Goal: Task Accomplishment & Management: Use online tool/utility

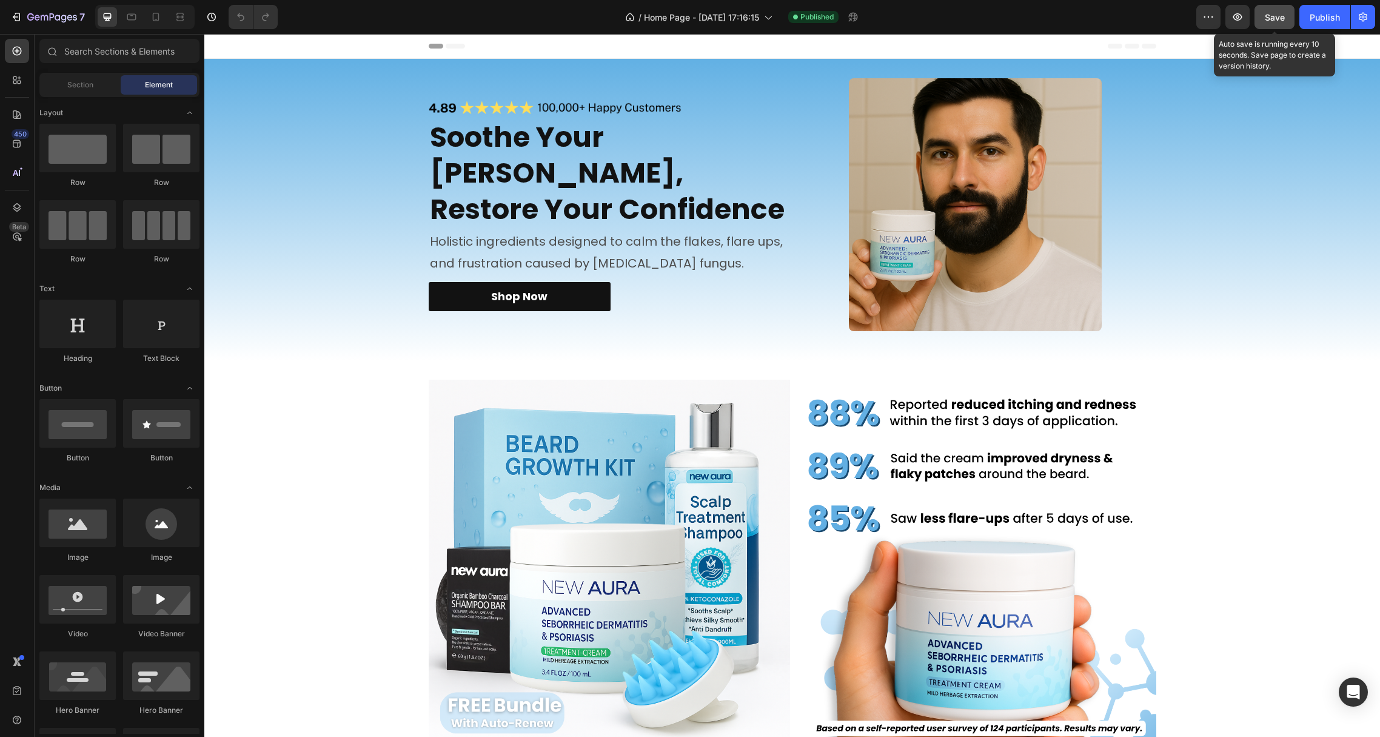
click at [1282, 9] on button "Save" at bounding box center [1274, 17] width 40 height 24
click at [1213, 16] on icon "button" at bounding box center [1212, 16] width 2 height 1
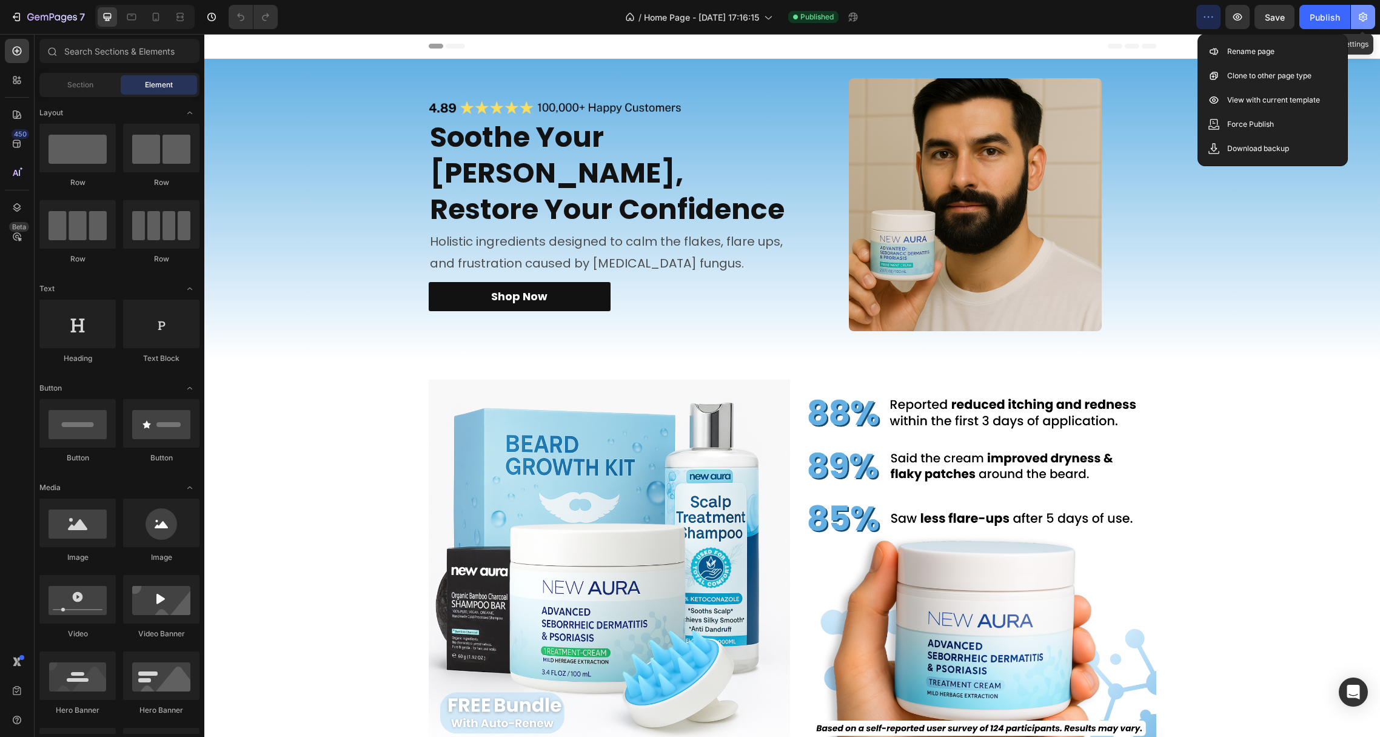
click at [1369, 15] on button "button" at bounding box center [1363, 17] width 24 height 24
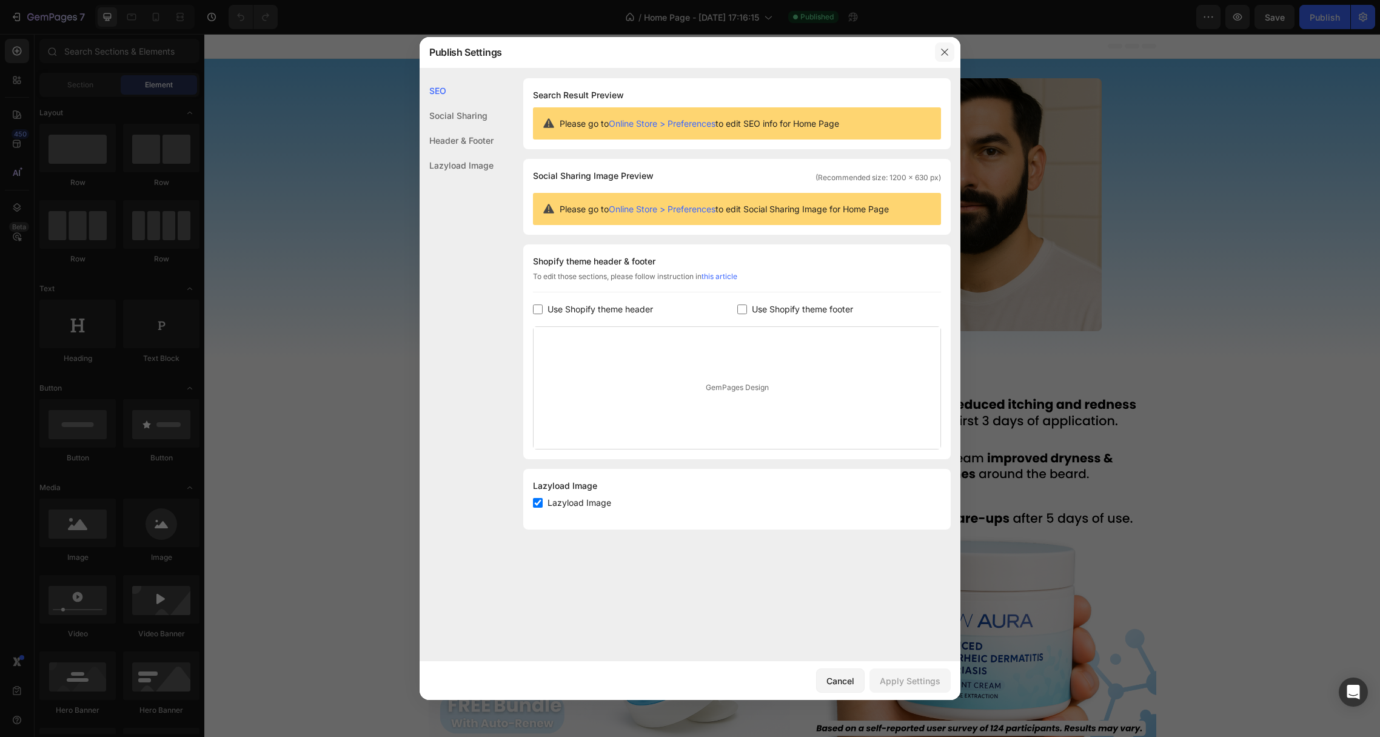
click at [941, 58] on button "button" at bounding box center [944, 51] width 19 height 19
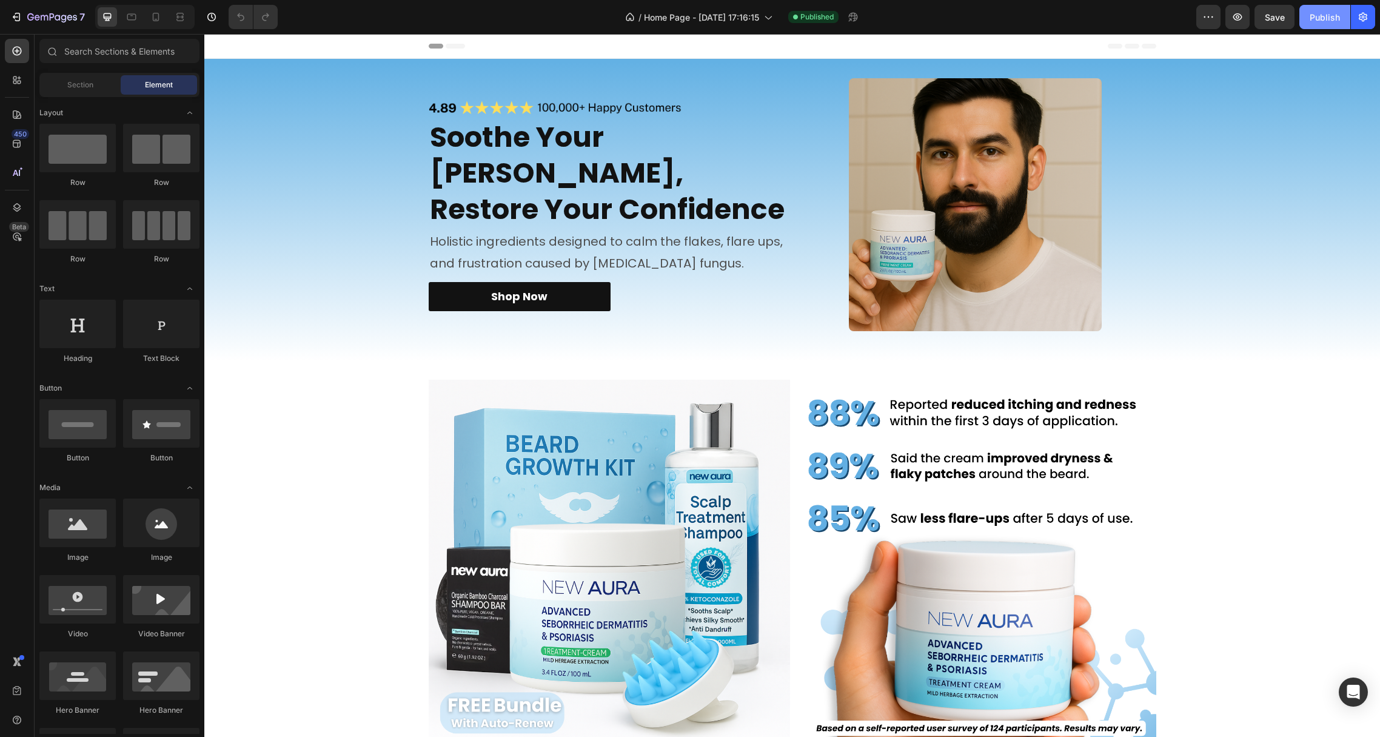
click at [1313, 21] on div "Publish" at bounding box center [1324, 17] width 30 height 13
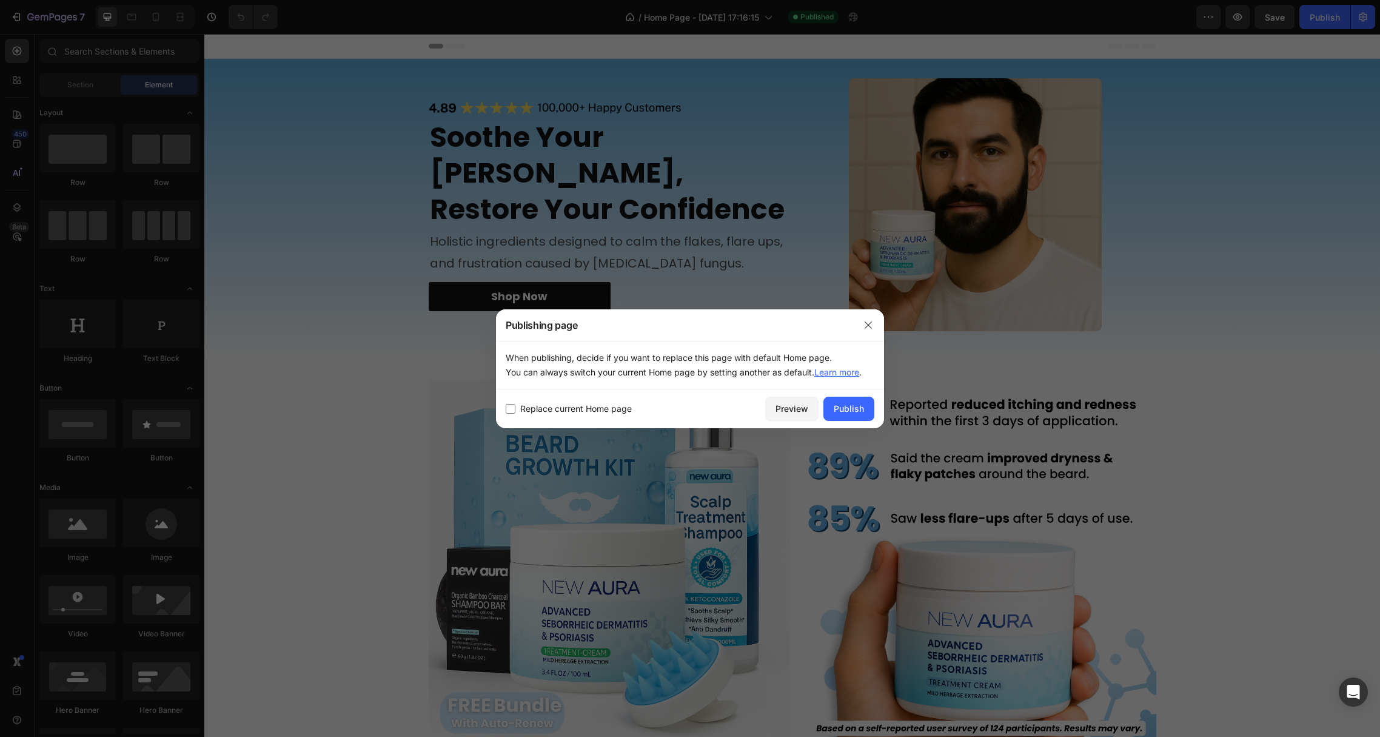
click at [589, 414] on span "Replace current Home page" at bounding box center [576, 408] width 112 height 15
checkbox input "true"
click at [849, 411] on div "Publish" at bounding box center [849, 408] width 30 height 13
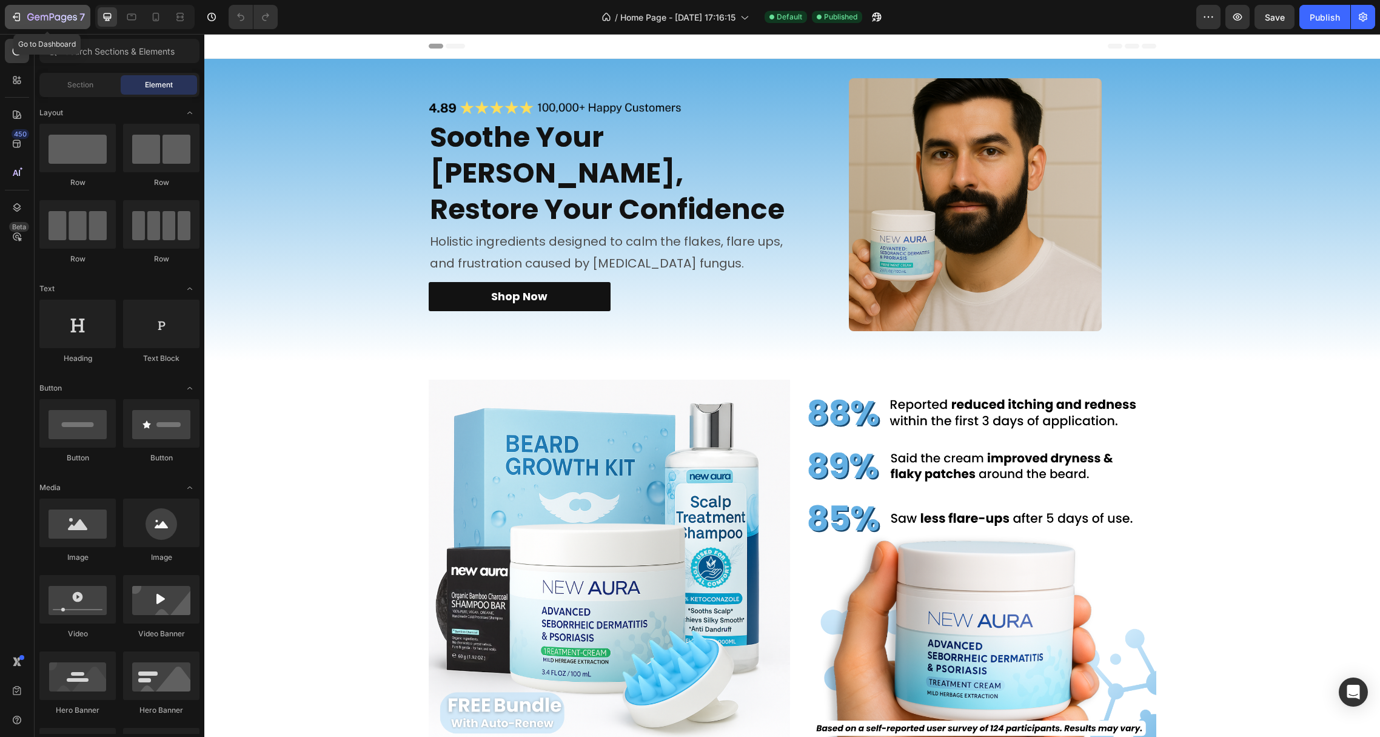
click at [16, 16] on icon "button" at bounding box center [15, 17] width 5 height 4
click at [156, 26] on div at bounding box center [155, 16] width 19 height 19
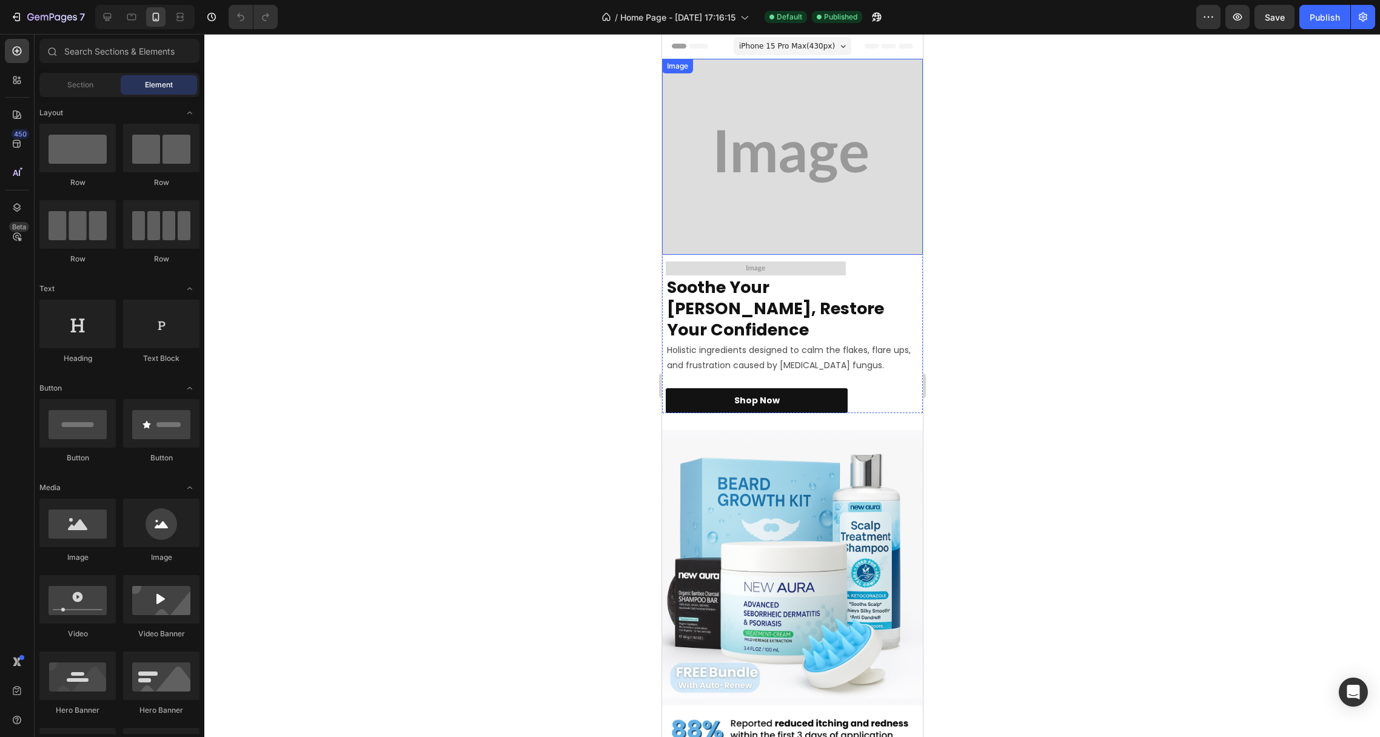
click at [806, 133] on img at bounding box center [791, 157] width 261 height 196
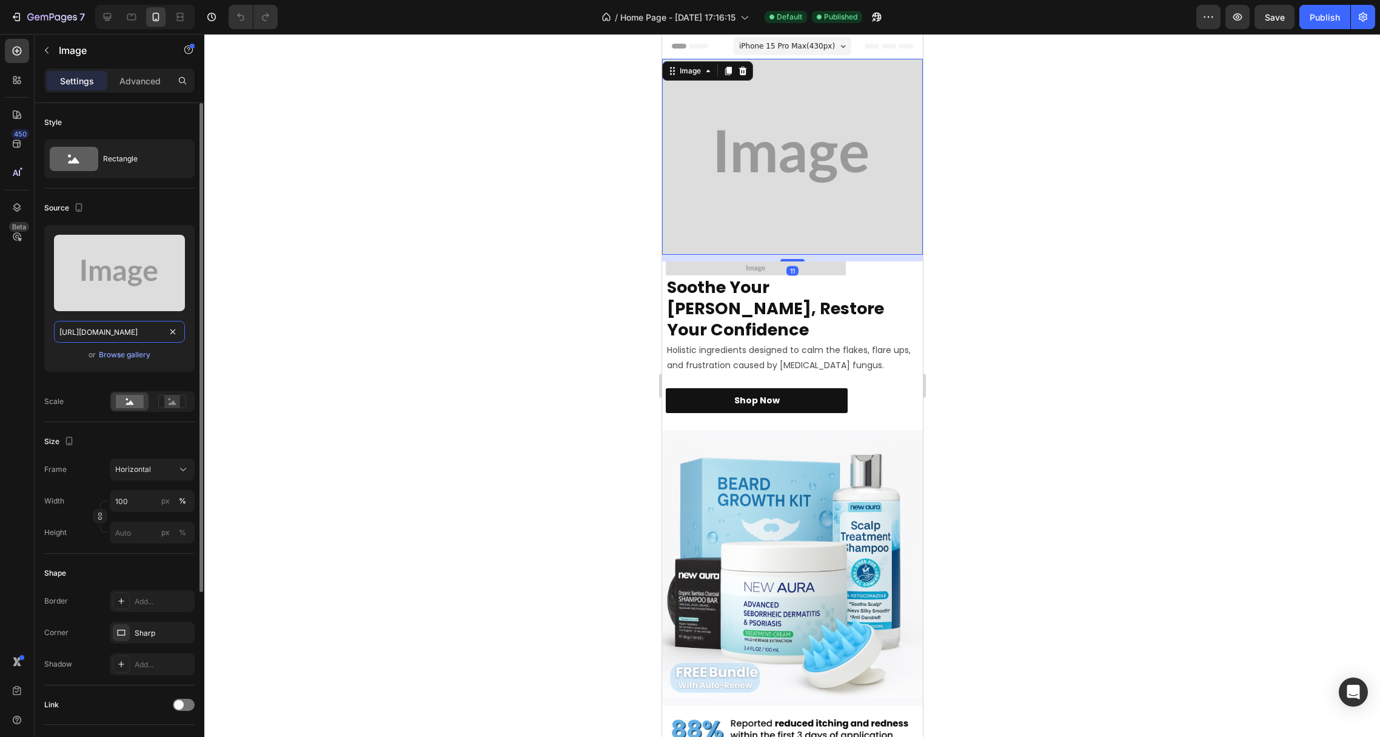
click at [77, 325] on input "https://placehold.co/1024x1024?text=Image" at bounding box center [119, 332] width 131 height 22
paste input "cdn.shopify.com/s/files/1/0930/1550/7240/files/gempages_562294279301497736-e474…"
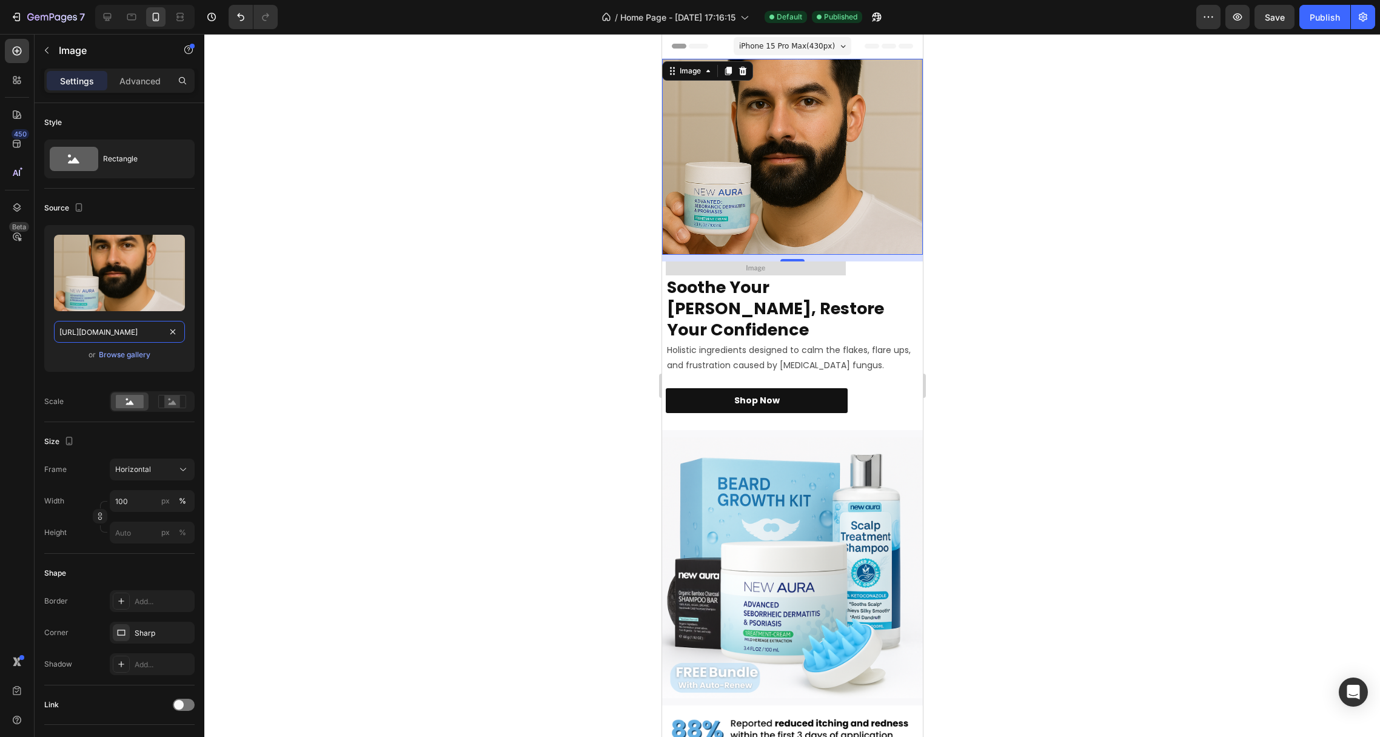
type input "https://cdn.shopify.com/s/files/1/0930/1550/7240/files/gempages_562294279301497…"
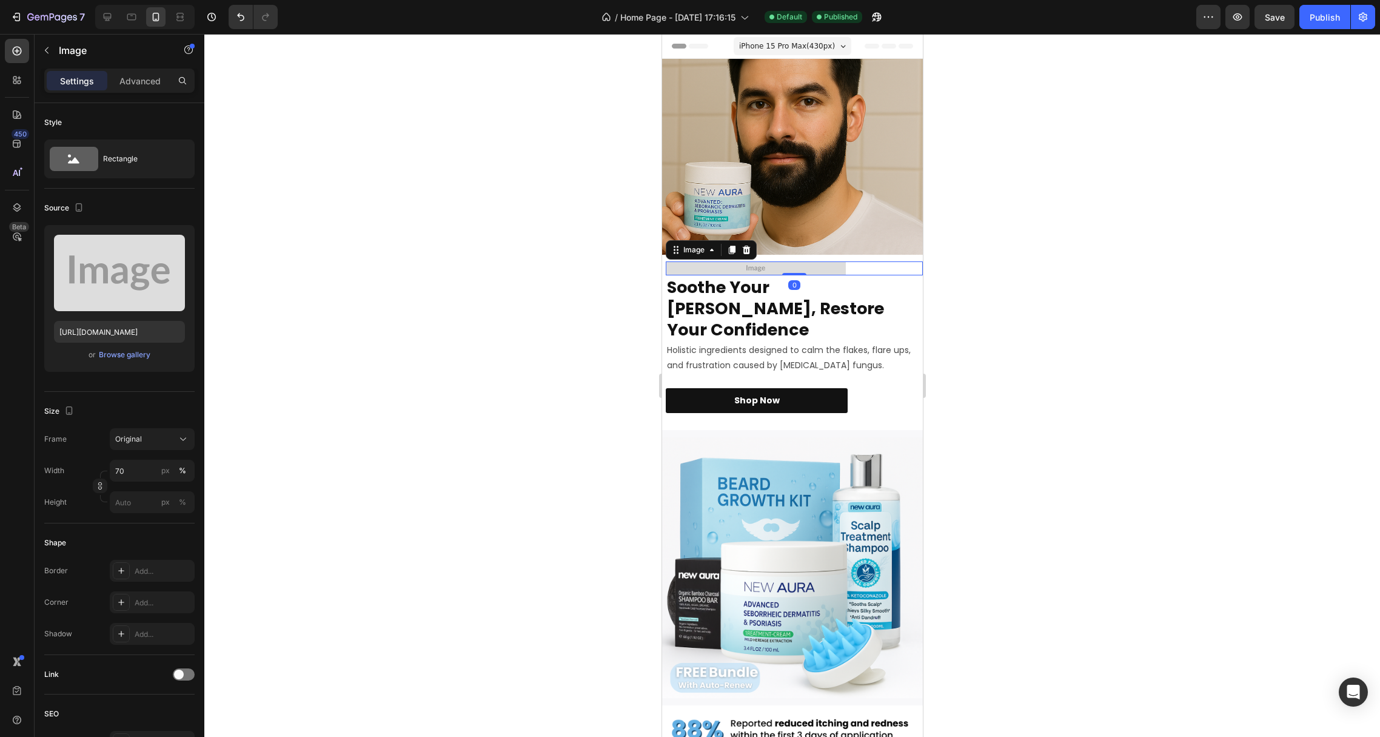
click at [726, 261] on img at bounding box center [755, 268] width 180 height 14
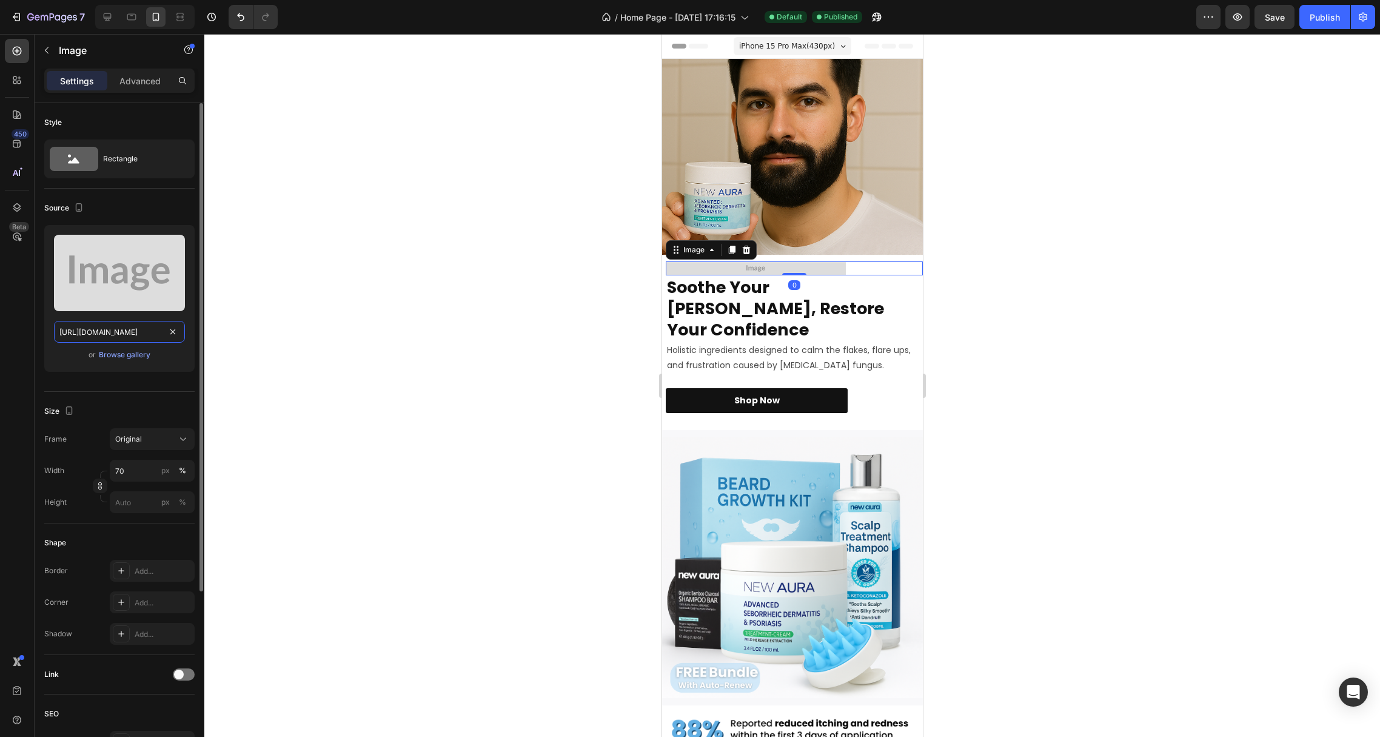
click at [87, 335] on input "https://placehold.co/950x75?text=Image" at bounding box center [119, 332] width 131 height 22
paste input "cdn.shopify.com/s/files/1/0930/1550/7240/files/gempages_562294279301497736-bb58…"
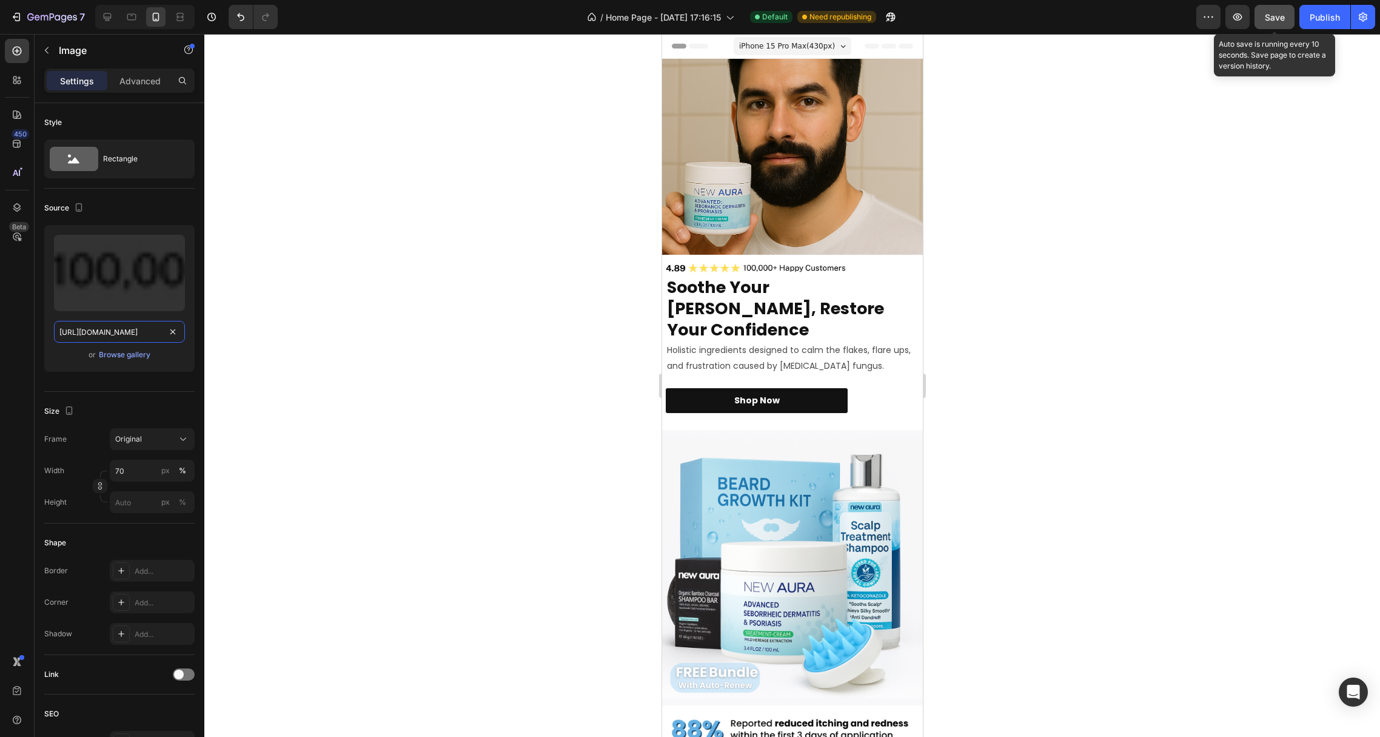
type input "https://cdn.shopify.com/s/files/1/0930/1550/7240/files/gempages_562294279301497…"
click at [1266, 18] on span "Save" at bounding box center [1275, 17] width 20 height 10
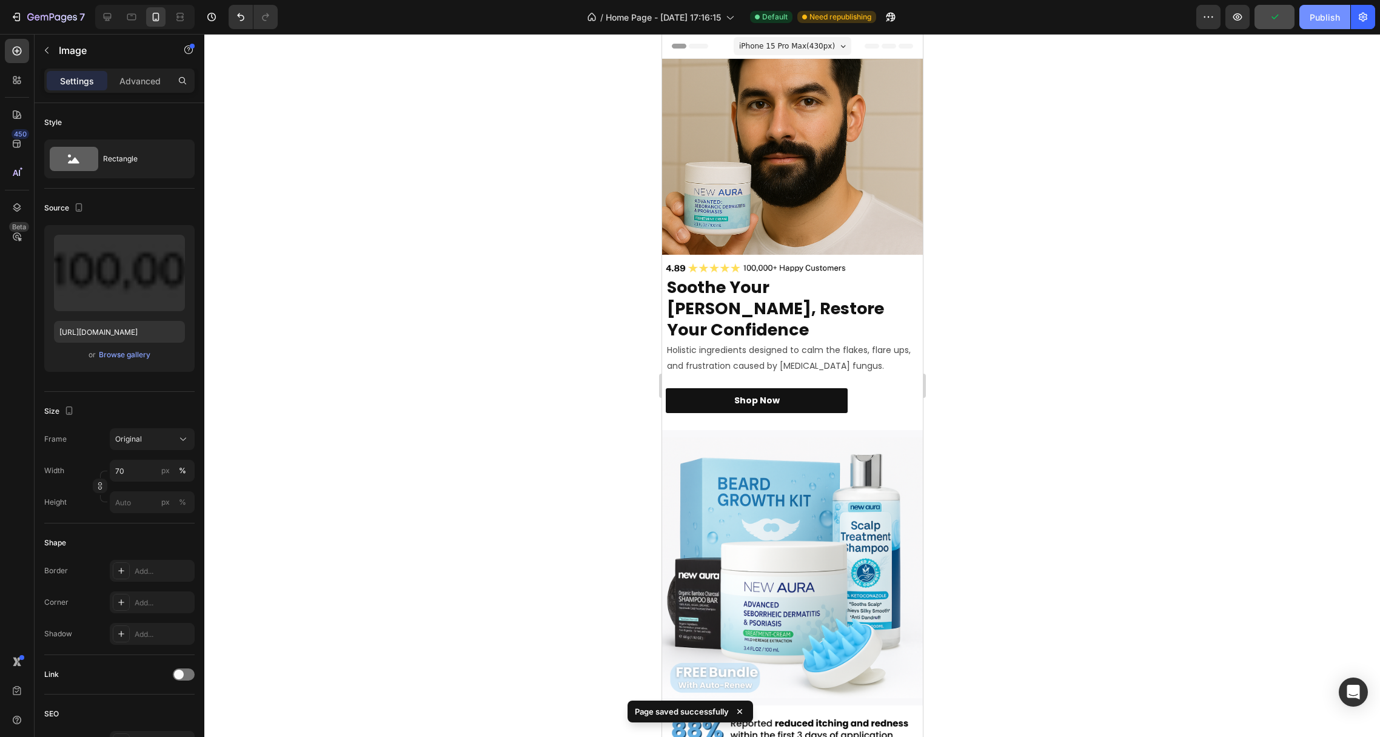
click at [1323, 13] on div "Publish" at bounding box center [1324, 17] width 30 height 13
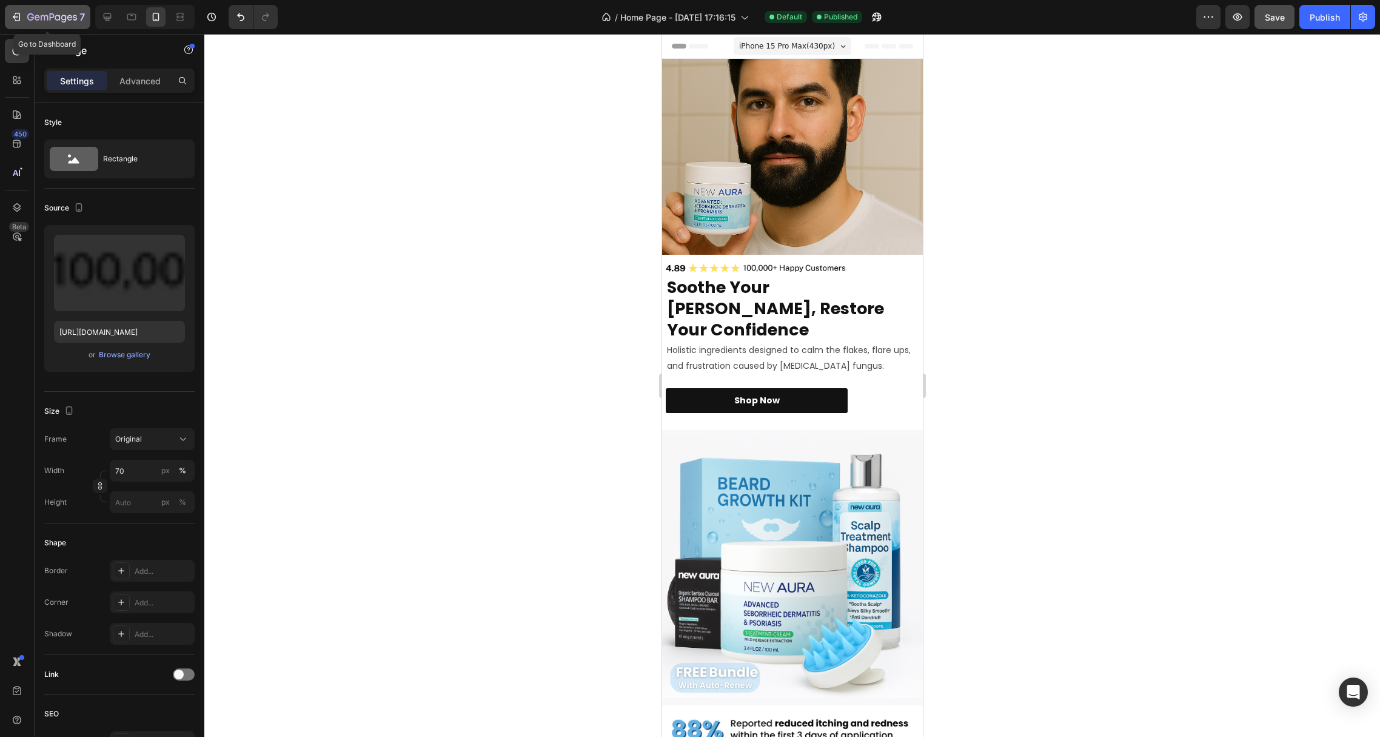
click at [19, 18] on icon "button" at bounding box center [16, 17] width 12 height 12
